Goal: Information Seeking & Learning: Learn about a topic

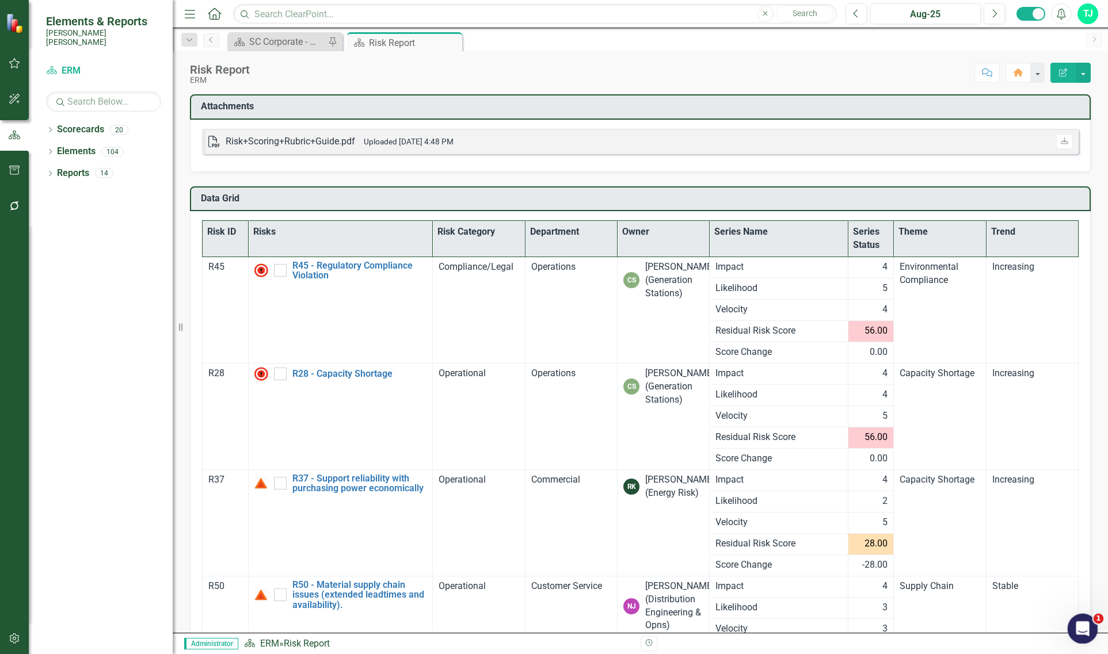
click at [1088, 632] on div "Open Intercom Messenger" at bounding box center [1081, 627] width 38 height 38
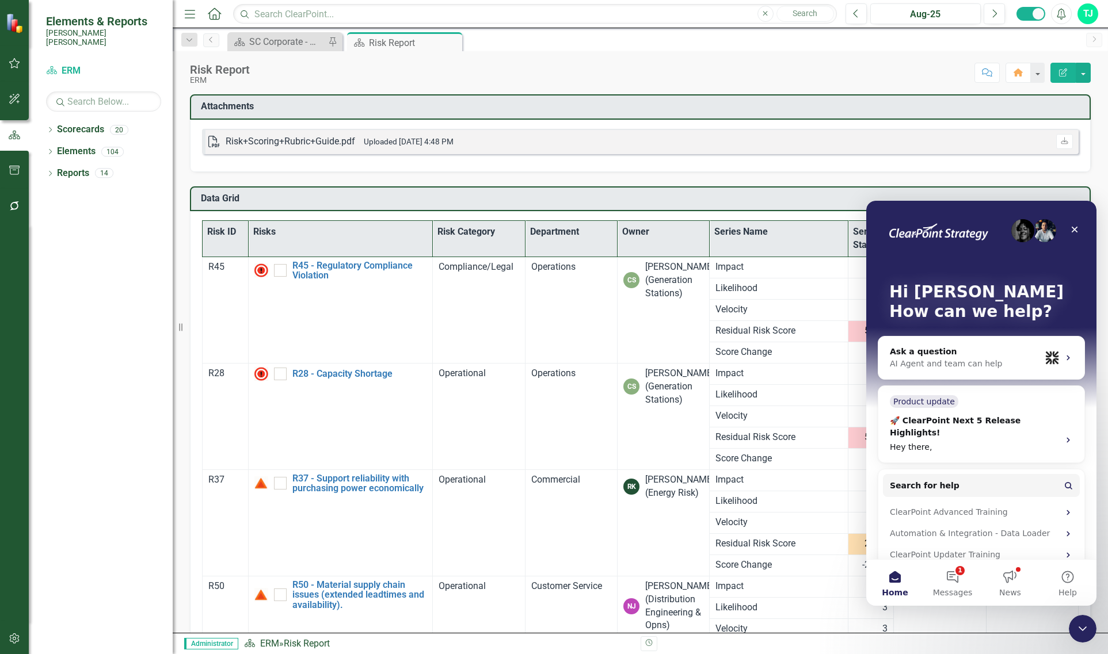
scroll to position [27, 0]
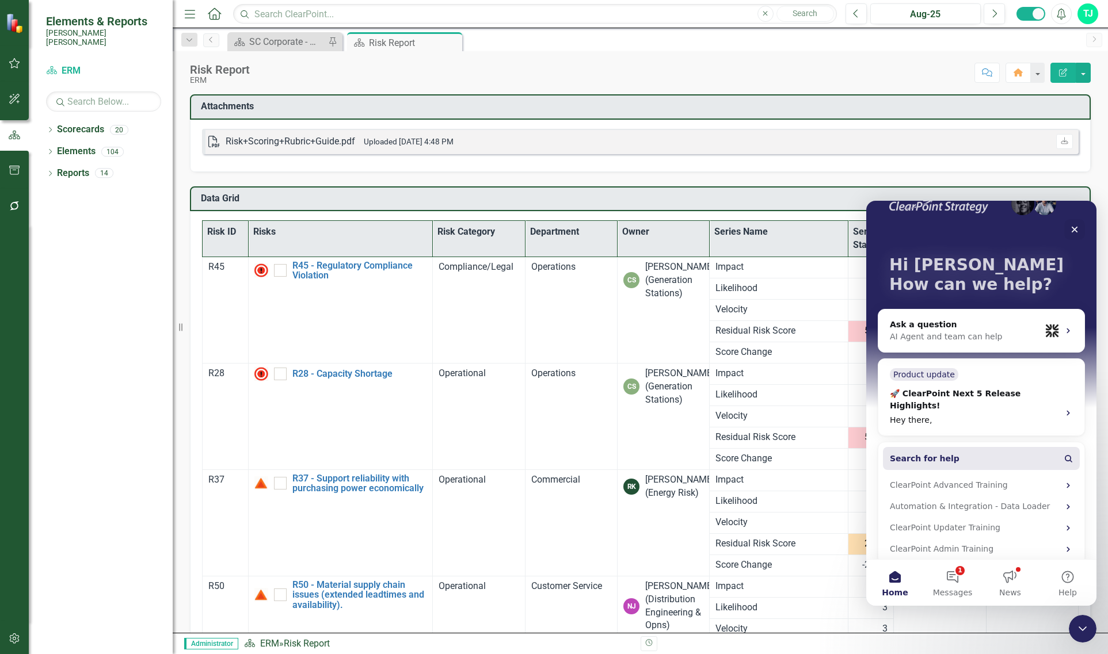
click at [943, 453] on span "Search for help" at bounding box center [925, 459] width 70 height 12
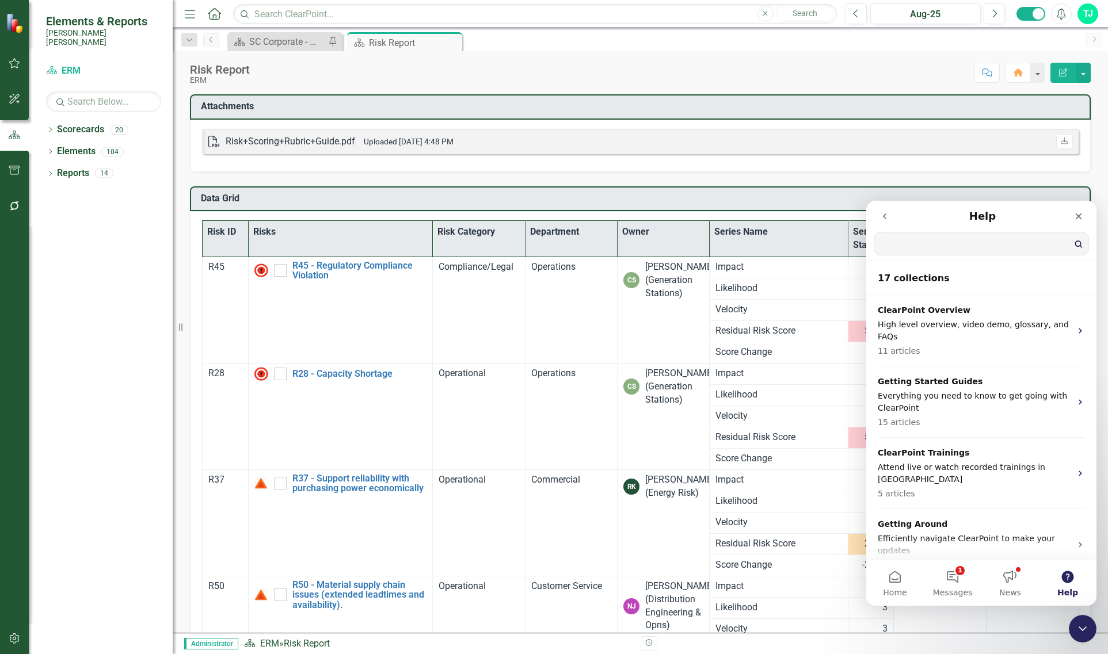
type input "g"
type input "t"
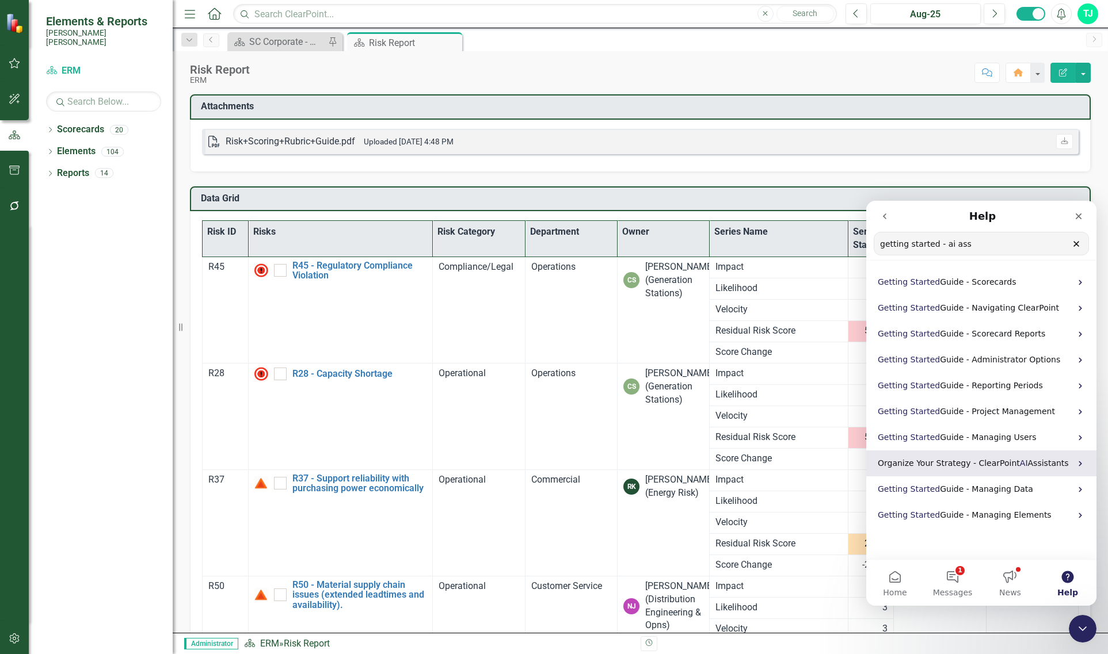
type input "getting started - ai ass"
click at [947, 465] on span "Organize Your Strategy - ClearPoint" at bounding box center [949, 463] width 142 height 9
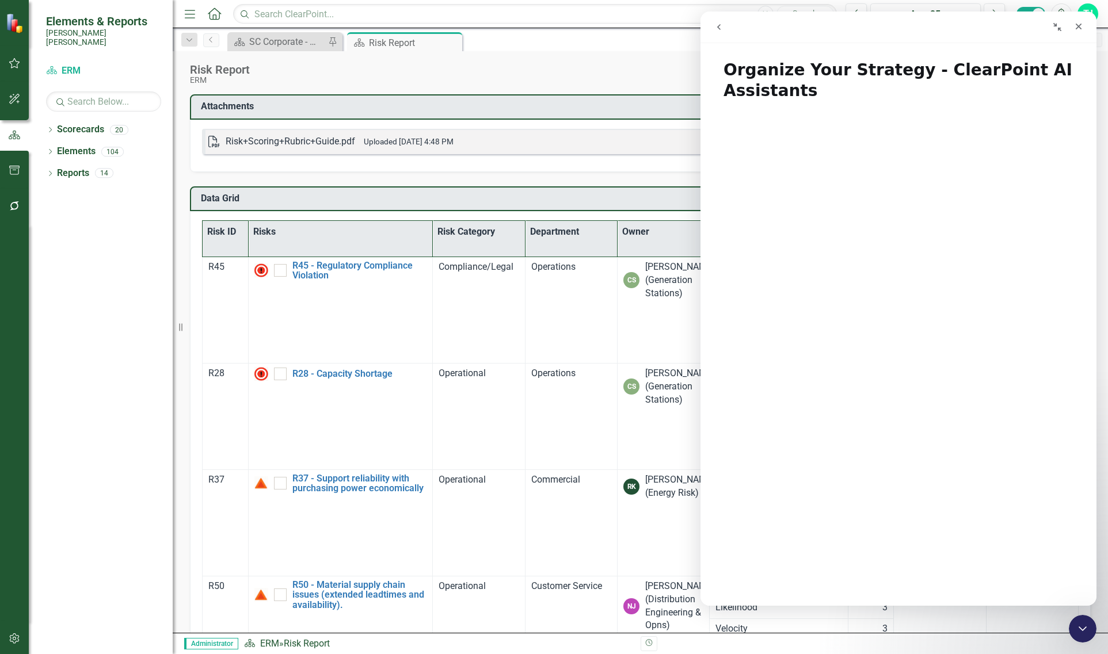
click at [726, 27] on button "go back" at bounding box center [719, 27] width 22 height 22
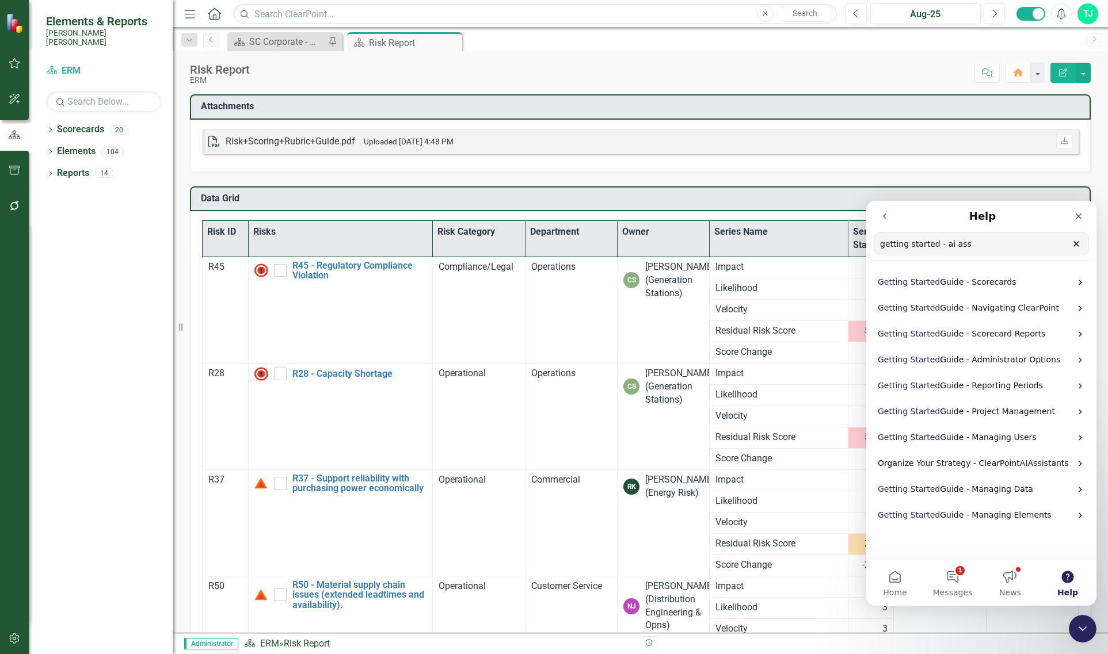
click at [908, 265] on div "Getting Started Guide - Scorecards Getting Started Guide - Navigating ClearPoin…" at bounding box center [981, 395] width 230 height 266
click at [913, 251] on input "getting started - ai ass" at bounding box center [981, 243] width 214 height 22
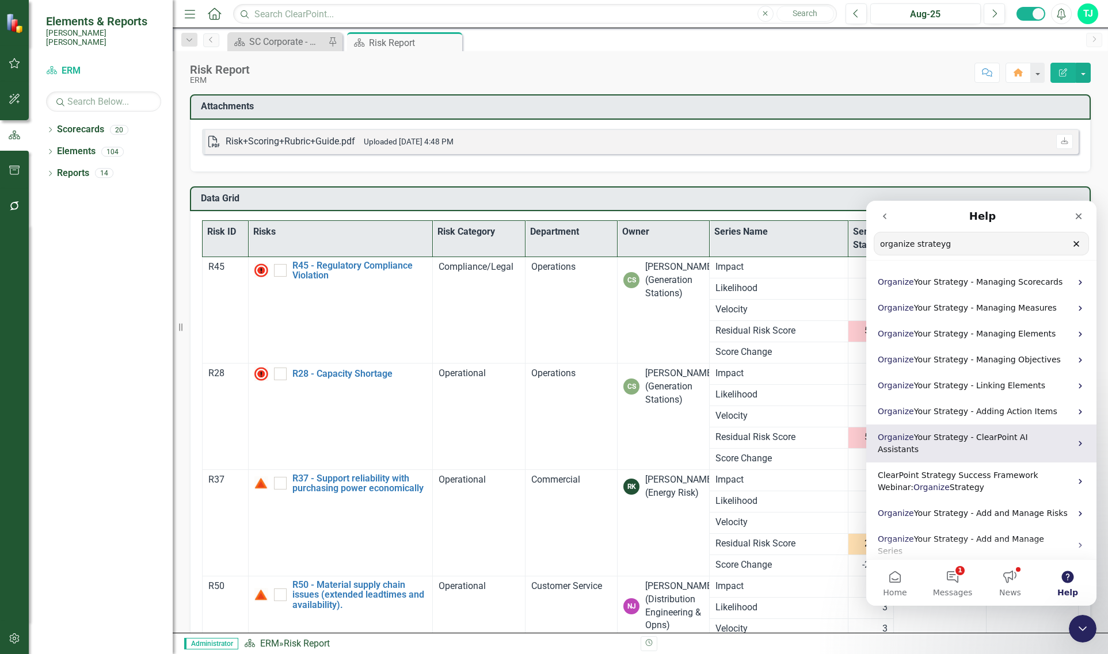
type input "organize strateyg"
click at [946, 433] on span "Your Strategy - ClearPoint AI Assistants" at bounding box center [953, 443] width 150 height 21
